Goal: Information Seeking & Learning: Find specific fact

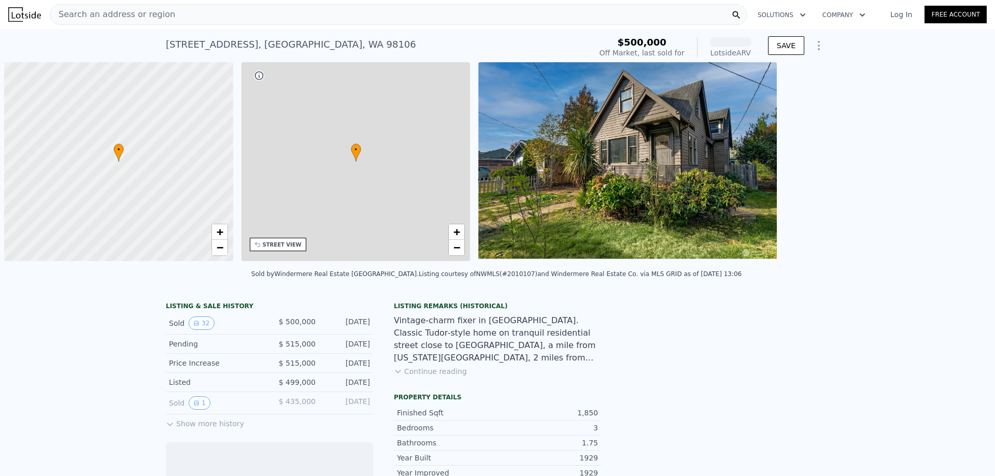
scroll to position [0, 4]
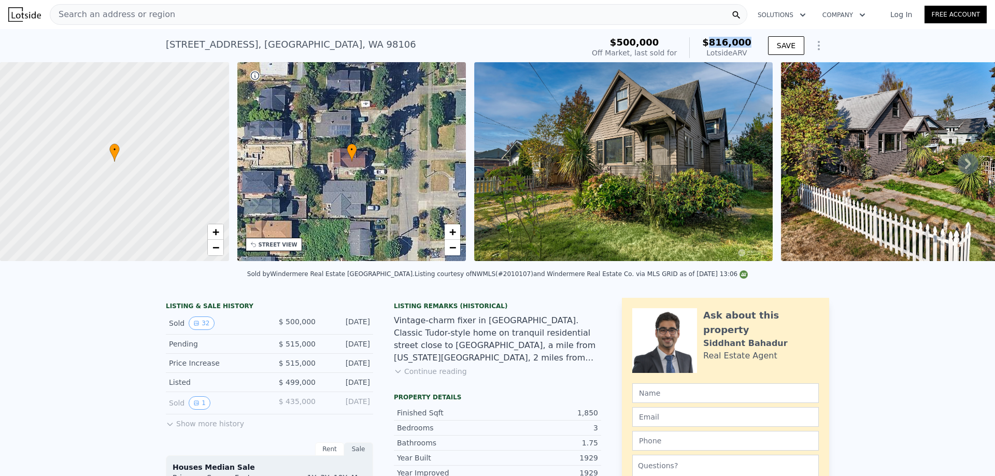
drag, startPoint x: 716, startPoint y: 40, endPoint x: 748, endPoint y: 45, distance: 33.1
click at [748, 45] on span "$816,000" at bounding box center [726, 42] width 49 height 11
copy span "816,000"
click at [231, 13] on div "Search an address or region" at bounding box center [398, 14] width 697 height 21
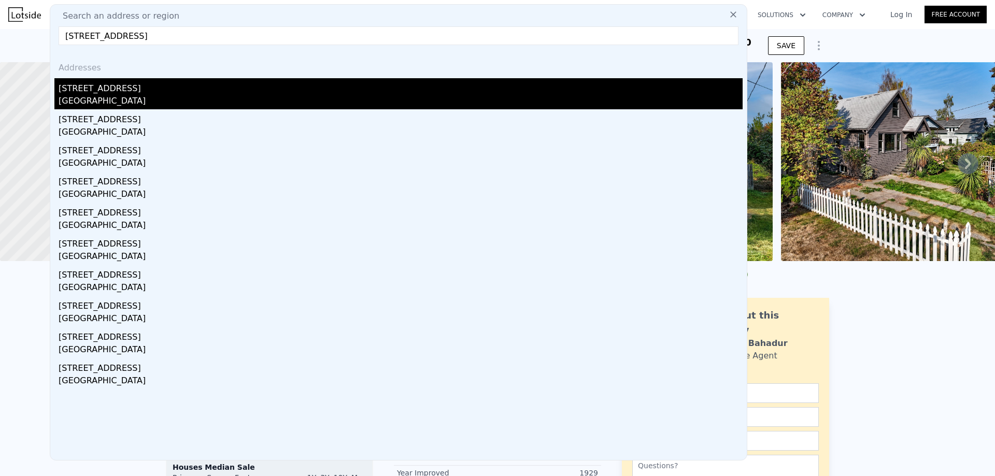
type input "[STREET_ADDRESS]"
click at [187, 93] on div "[STREET_ADDRESS]" at bounding box center [401, 86] width 684 height 17
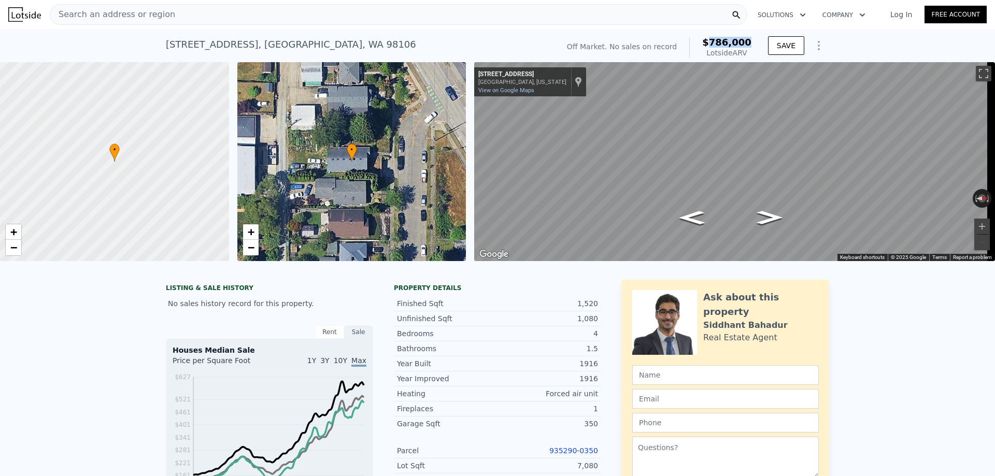
drag, startPoint x: 749, startPoint y: 43, endPoint x: 717, endPoint y: 45, distance: 32.2
click at [717, 45] on div "Off Market. No sales on record $786,000 Lotside ARV" at bounding box center [659, 47] width 193 height 29
copy span "786,000"
click at [215, 24] on div "Search an address or region Solutions Company Open main menu Log In Free Account" at bounding box center [497, 14] width 978 height 25
click at [216, 17] on div "Search an address or region" at bounding box center [398, 14] width 697 height 21
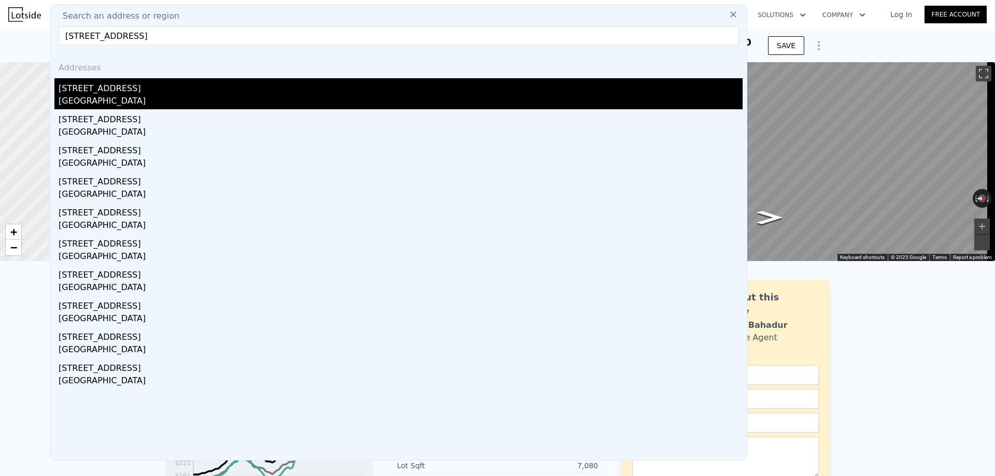
type input "[STREET_ADDRESS]"
click at [164, 92] on div "[STREET_ADDRESS]" at bounding box center [401, 86] width 684 height 17
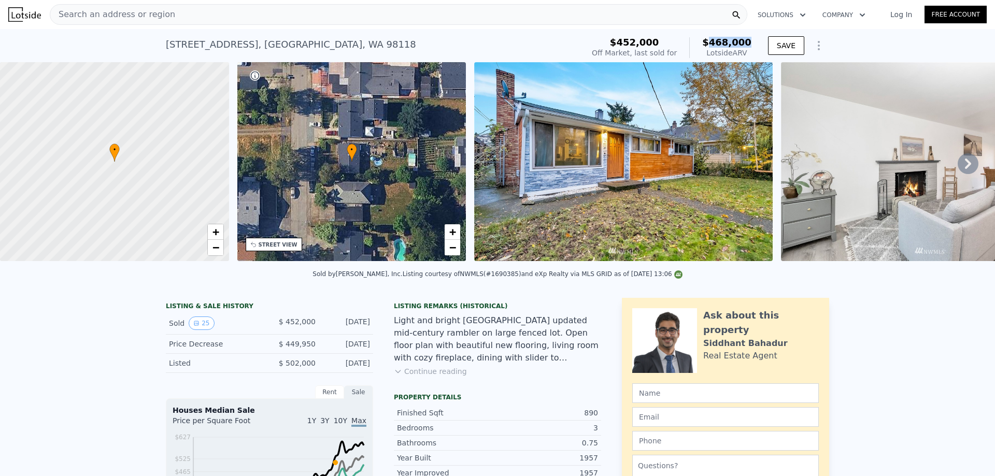
drag, startPoint x: 752, startPoint y: 38, endPoint x: 600, endPoint y: 1, distance: 156.5
click at [717, 40] on div "$452,000 Off Market, last sold for $468,000 Lotside ARV" at bounding box center [672, 47] width 168 height 29
copy span "468,000"
click at [286, 19] on div "Search an address or region" at bounding box center [398, 14] width 697 height 21
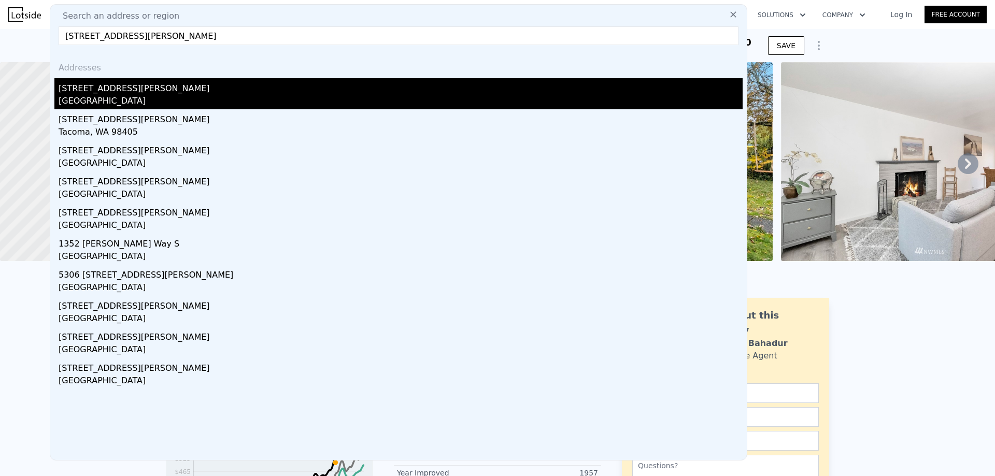
type input "[STREET_ADDRESS][PERSON_NAME]"
click at [213, 91] on div "[STREET_ADDRESS][PERSON_NAME]" at bounding box center [401, 86] width 684 height 17
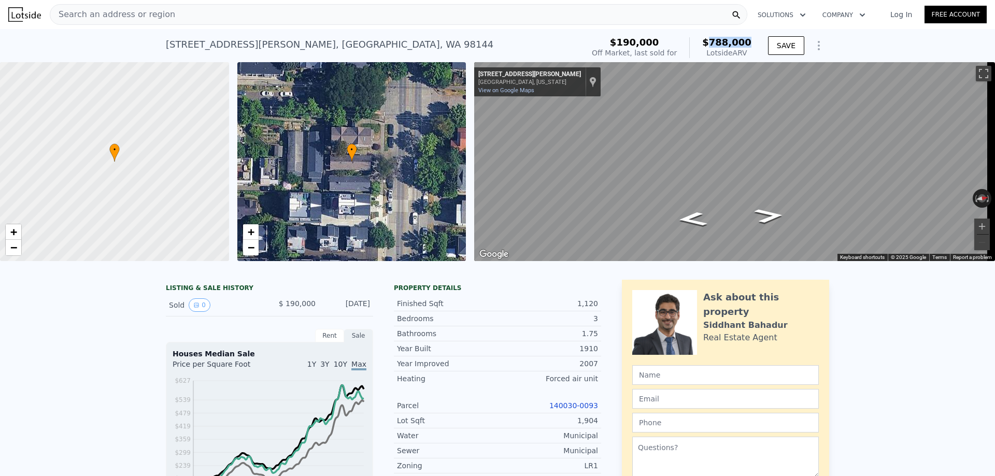
drag, startPoint x: 722, startPoint y: 42, endPoint x: 716, endPoint y: 42, distance: 5.7
click at [716, 42] on div "$190,000 Off Market, last sold for $788,000 Lotside ARV" at bounding box center [672, 47] width 168 height 29
copy span "788,000"
click at [189, 16] on div "Search an address or region" at bounding box center [398, 14] width 697 height 21
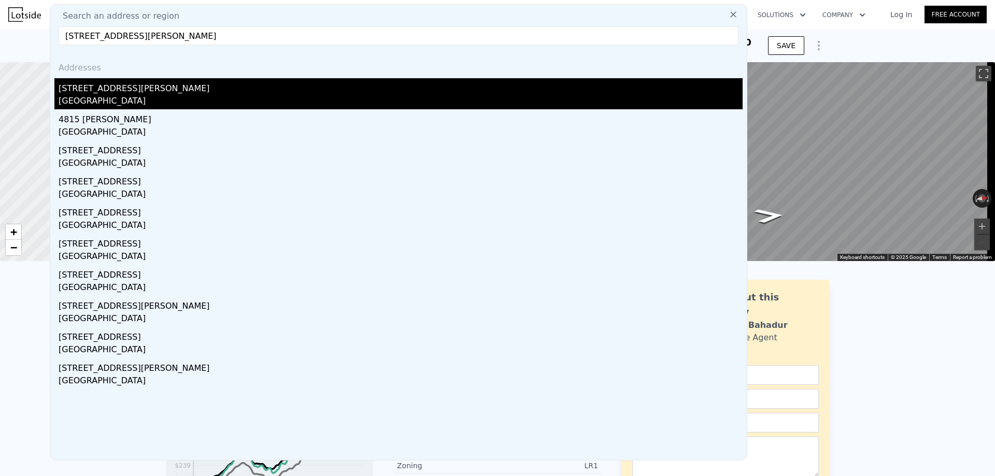
type input "[STREET_ADDRESS][PERSON_NAME]"
click at [222, 95] on div "[GEOGRAPHIC_DATA]" at bounding box center [401, 102] width 684 height 15
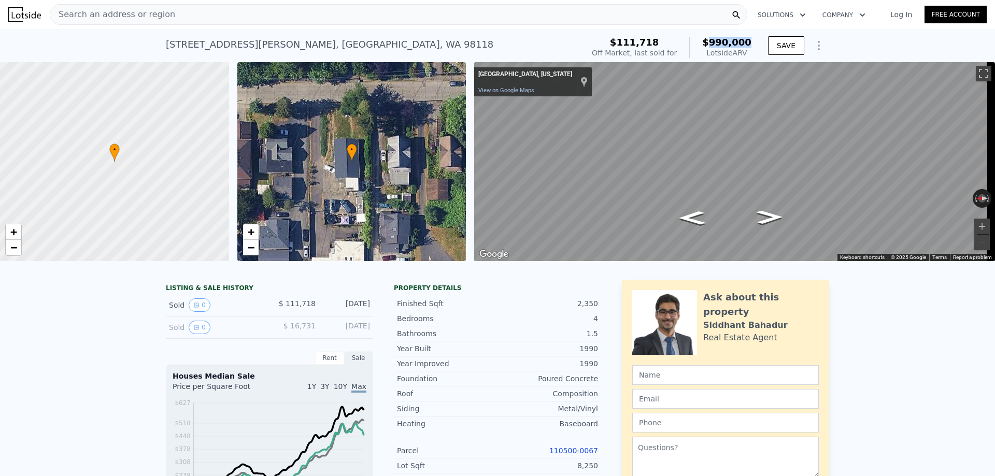
drag, startPoint x: 750, startPoint y: 42, endPoint x: 716, endPoint y: 41, distance: 34.2
click at [716, 41] on div "$111,718 Off Market, last sold for $990,000 Lotside ARV" at bounding box center [672, 47] width 168 height 29
copy span "990,000"
click at [188, 17] on div "Search an address or region" at bounding box center [398, 14] width 697 height 21
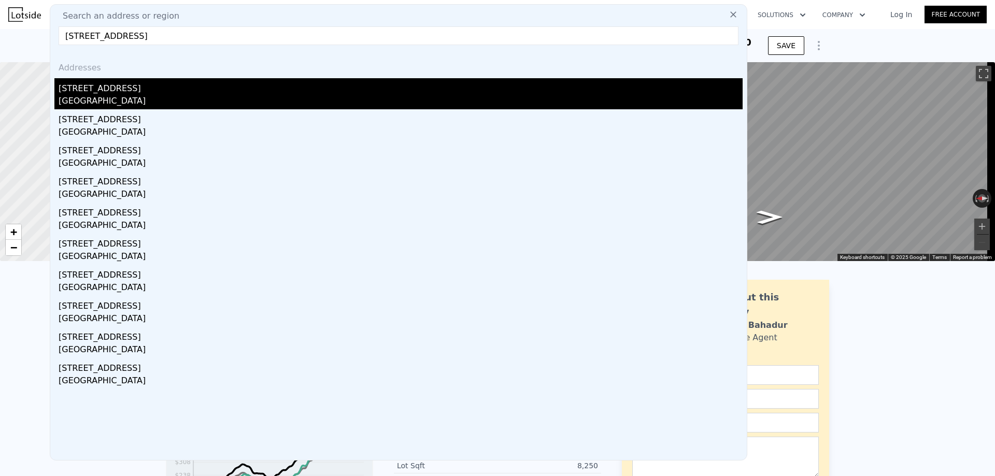
type input "[STREET_ADDRESS]"
click at [135, 98] on div "[GEOGRAPHIC_DATA]" at bounding box center [401, 102] width 684 height 15
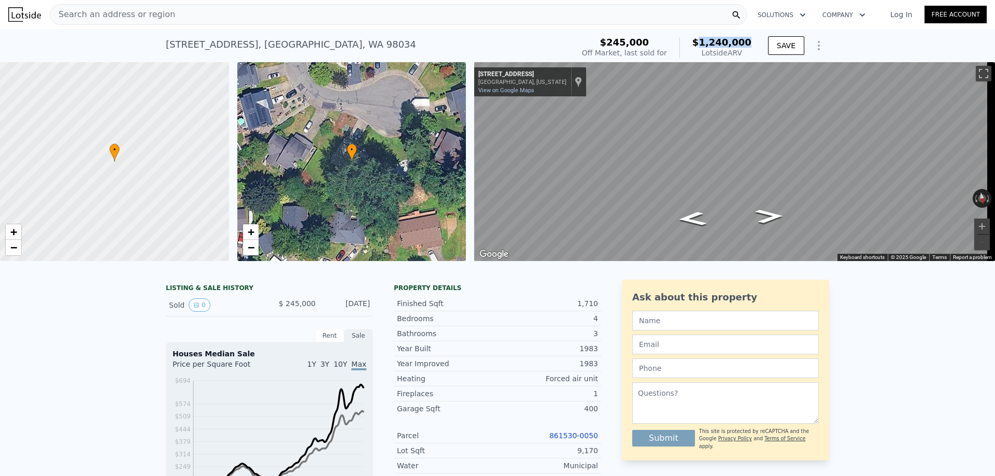
drag, startPoint x: 749, startPoint y: 42, endPoint x: 707, endPoint y: 42, distance: 42.5
click at [707, 42] on span "$1,240,000" at bounding box center [721, 42] width 59 height 11
copy span "1,240,000"
click at [168, 16] on div "Search an address or region" at bounding box center [398, 14] width 697 height 21
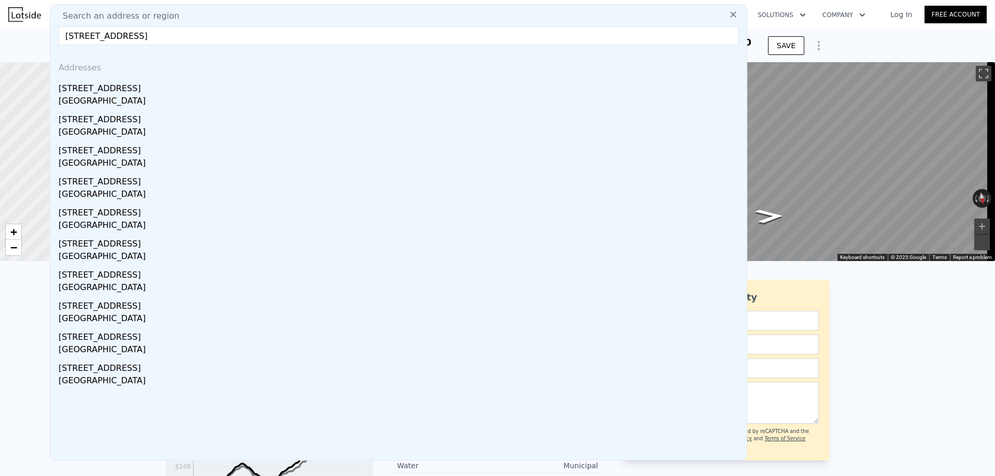
type input "[STREET_ADDRESS]"
click at [201, 100] on div "[GEOGRAPHIC_DATA]" at bounding box center [401, 102] width 684 height 15
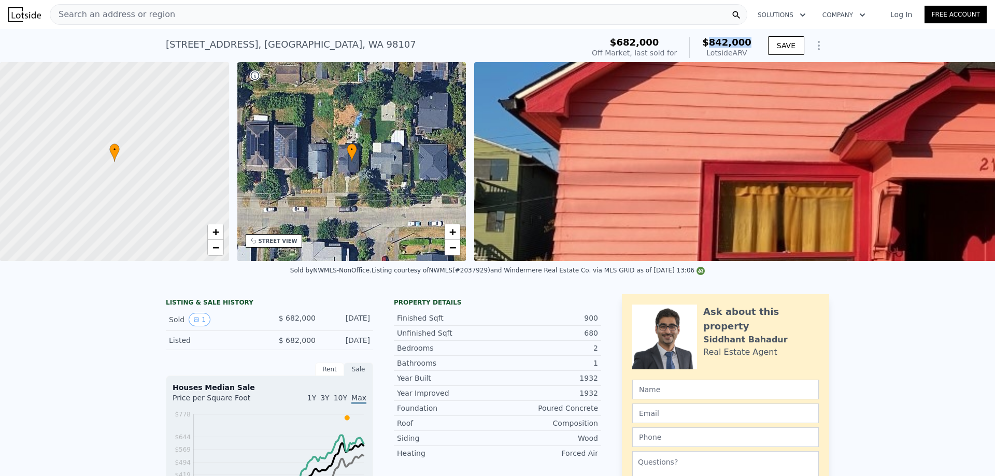
drag, startPoint x: 755, startPoint y: 44, endPoint x: 716, endPoint y: 44, distance: 39.9
click at [716, 44] on div "$682,000 Off Market, last sold for $842,000 Lotside ARV SAVE" at bounding box center [708, 47] width 241 height 29
copy span "842,000"
click at [259, 19] on div "Search an address or region" at bounding box center [398, 14] width 697 height 21
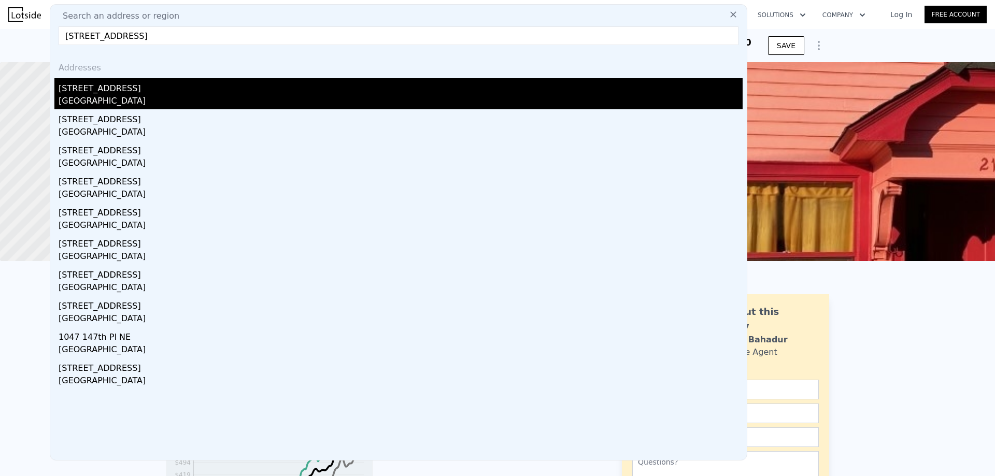
type input "[STREET_ADDRESS]"
click at [178, 88] on div "[STREET_ADDRESS]" at bounding box center [401, 86] width 684 height 17
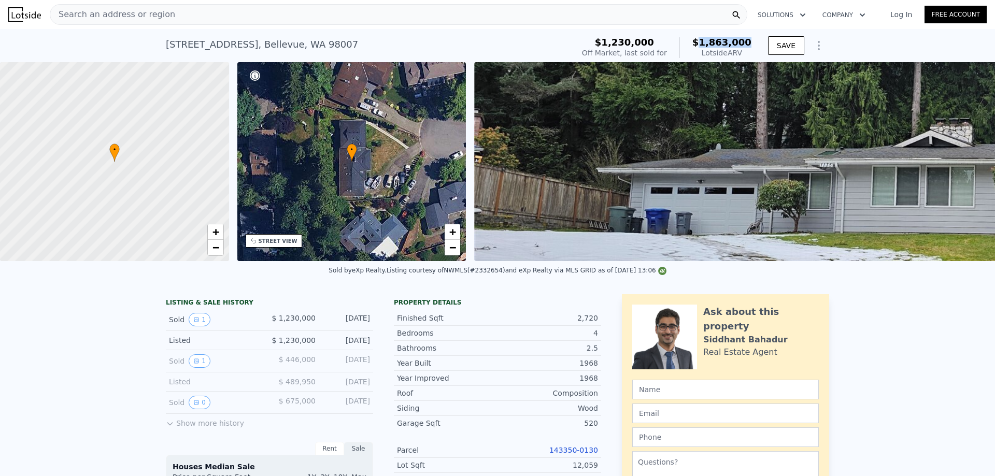
drag, startPoint x: 752, startPoint y: 38, endPoint x: 705, endPoint y: 39, distance: 47.7
click at [705, 39] on div "$1,230,000 Off Market, last sold for $1,863,000 Lotside ARV" at bounding box center [667, 47] width 178 height 29
copy span "1,863,000"
